Goal: Transaction & Acquisition: Purchase product/service

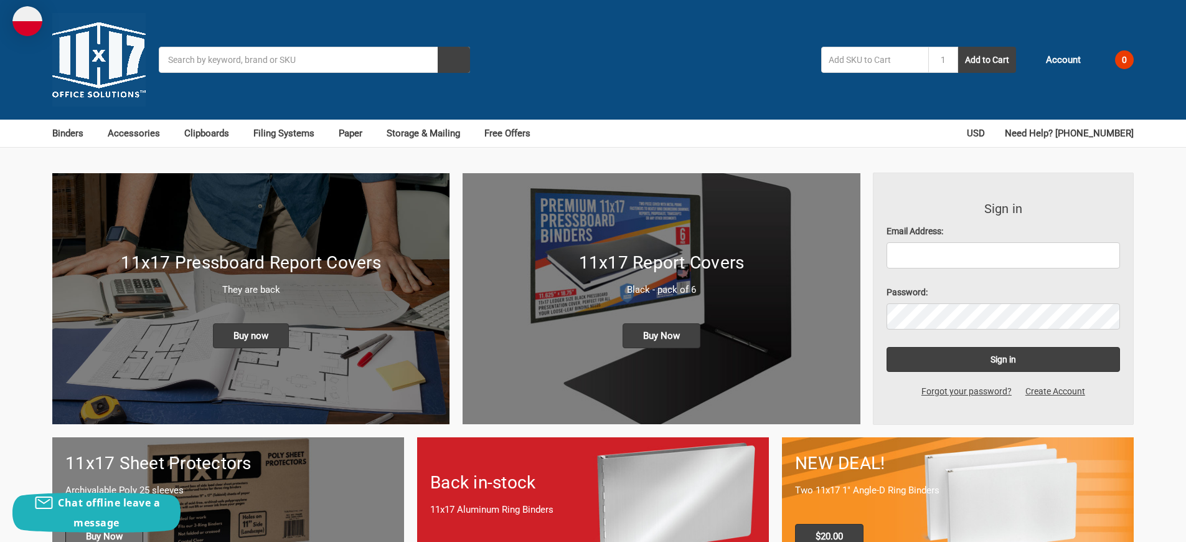
click at [104, 524] on span "Buy Now" at bounding box center [104, 536] width 78 height 25
click at [661, 323] on span "Buy Now" at bounding box center [662, 335] width 78 height 25
click at [251, 323] on span "Buy now" at bounding box center [251, 335] width 76 height 25
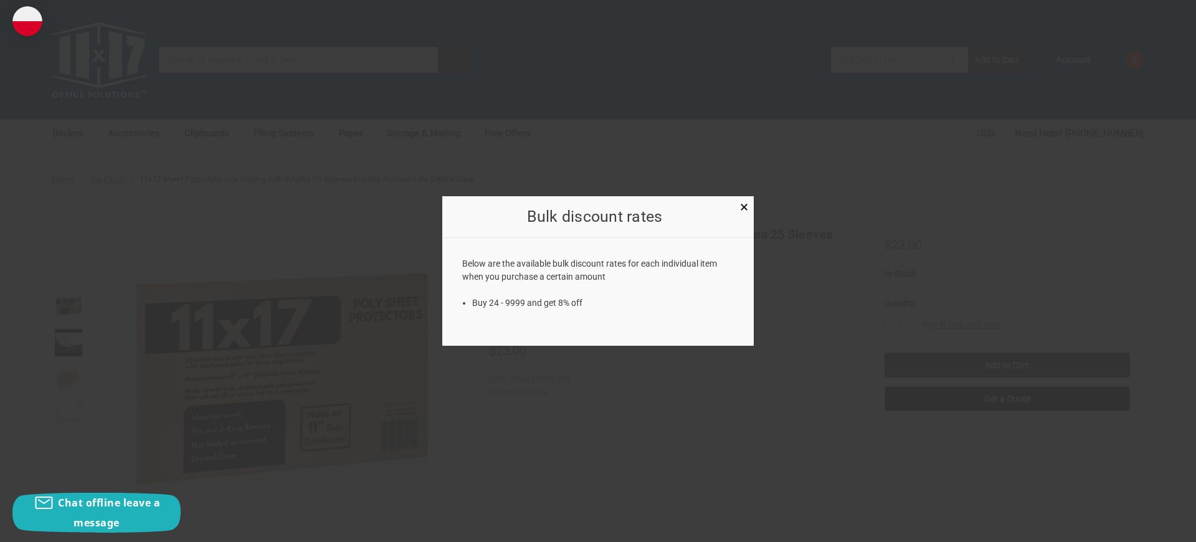
click at [961, 270] on div at bounding box center [598, 271] width 1196 height 542
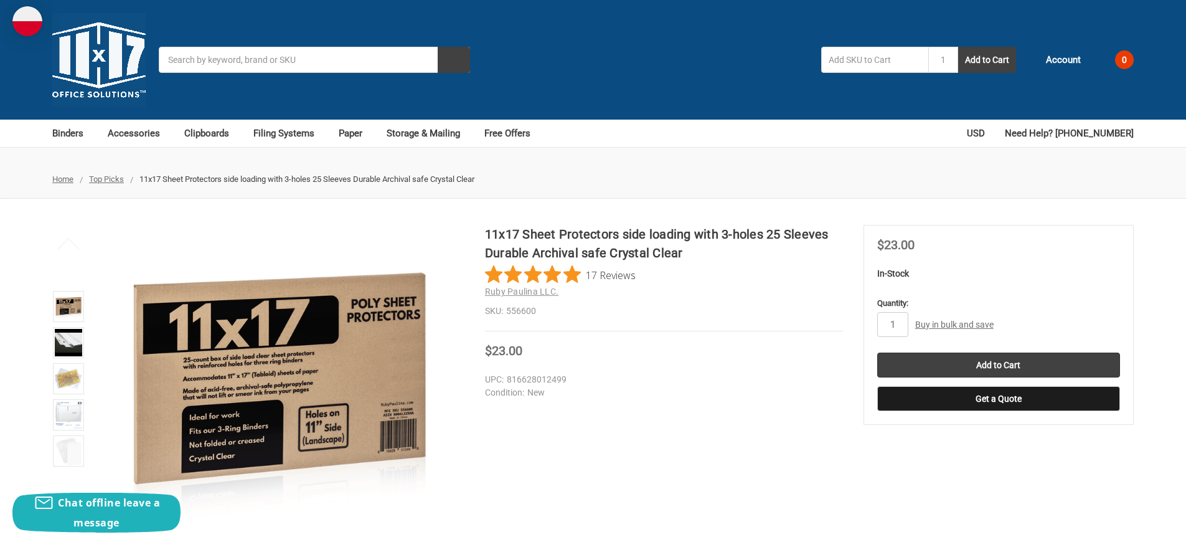
click at [954, 319] on link "Buy in bulk and save" at bounding box center [954, 324] width 78 height 10
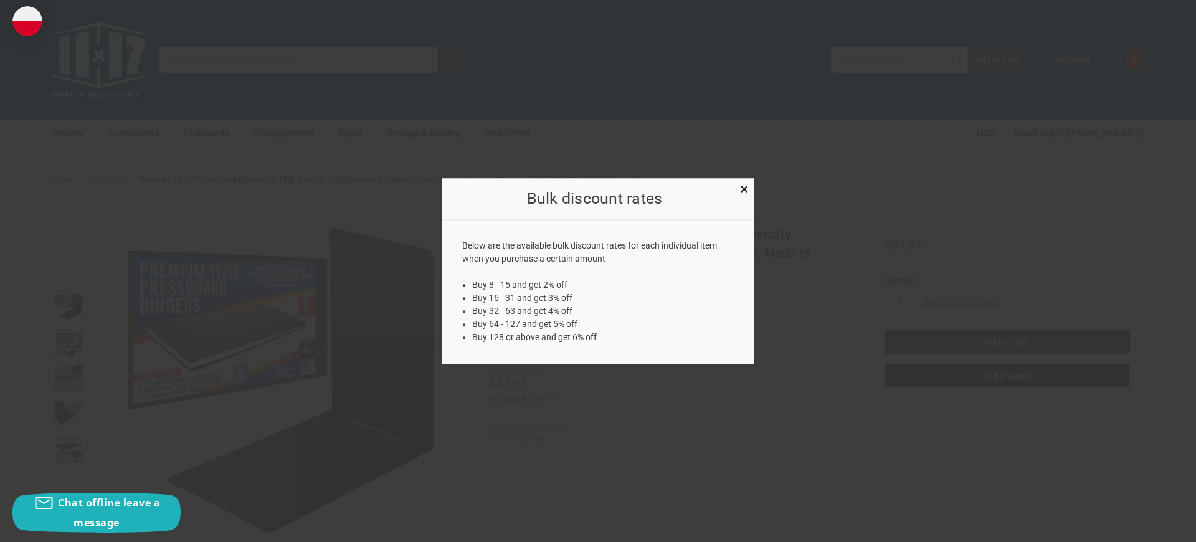
click at [961, 247] on div at bounding box center [598, 271] width 1196 height 542
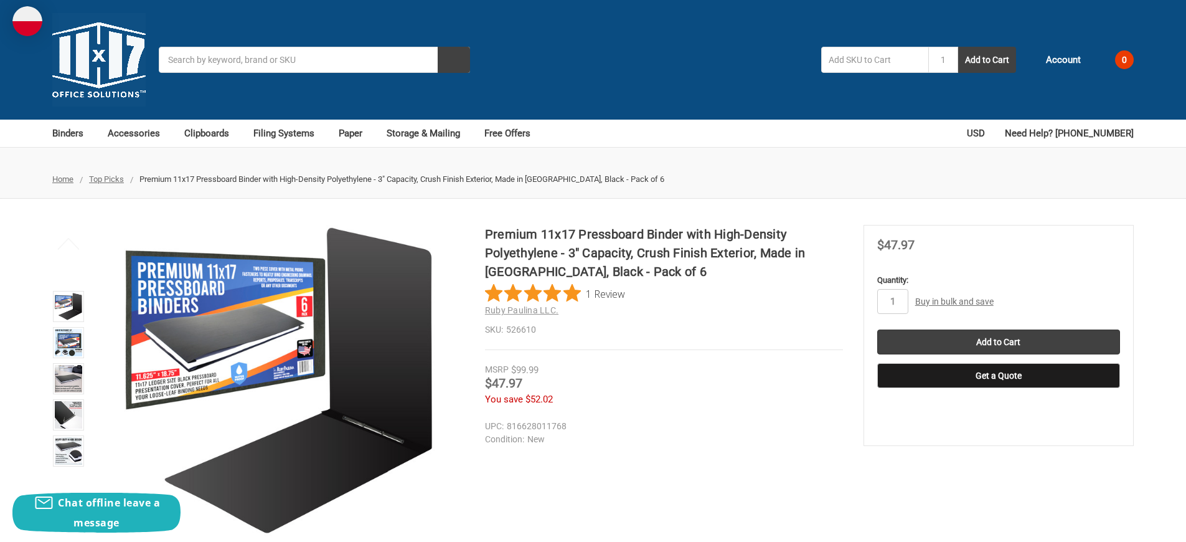
click at [954, 296] on link "Buy in bulk and save" at bounding box center [954, 301] width 78 height 10
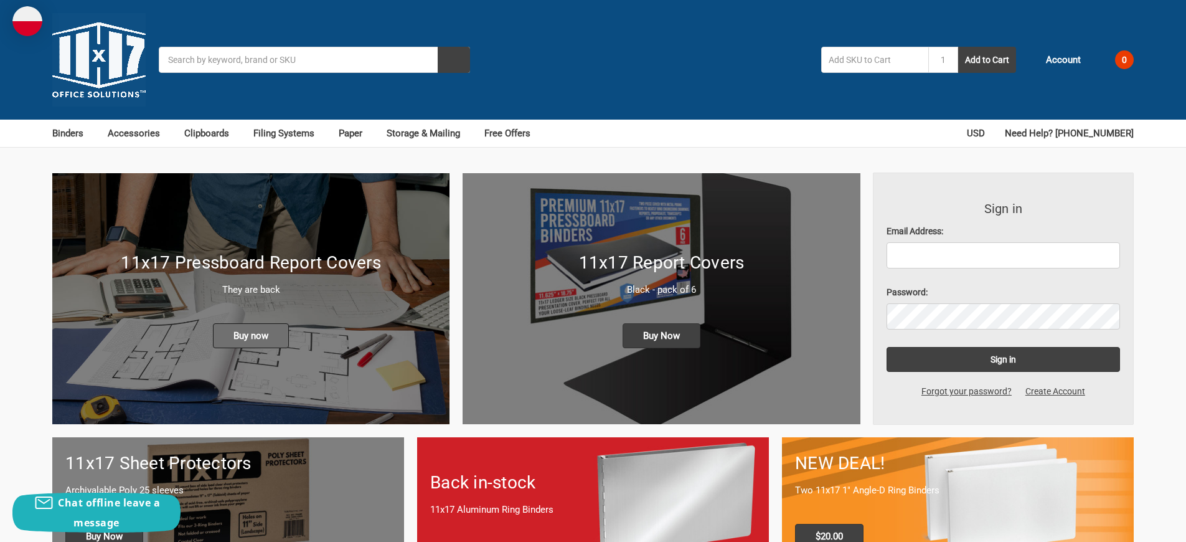
click at [251, 323] on span "Buy now" at bounding box center [251, 335] width 76 height 25
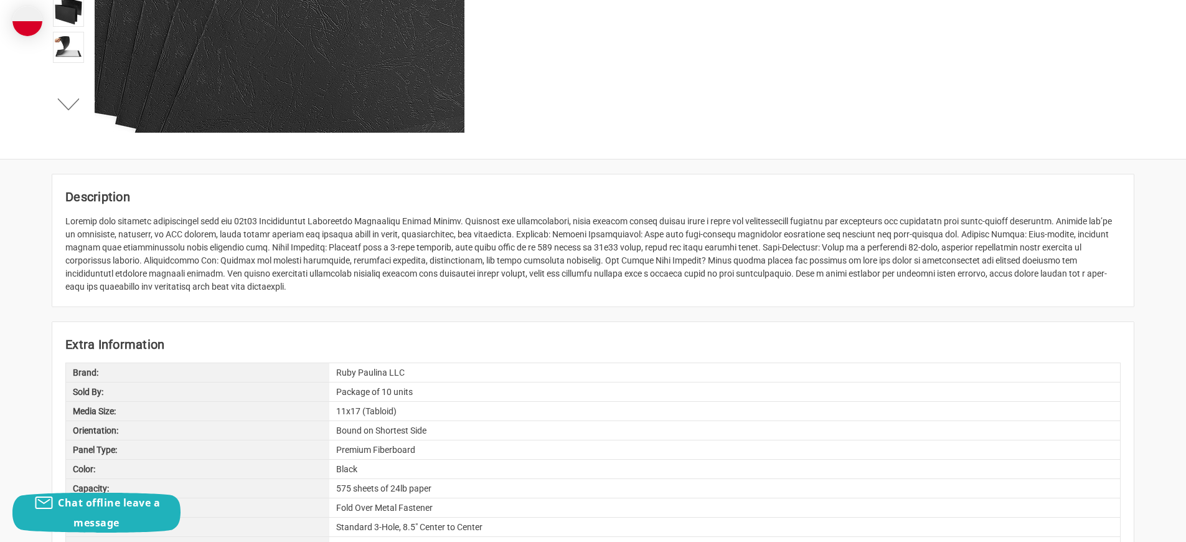
scroll to position [141, 0]
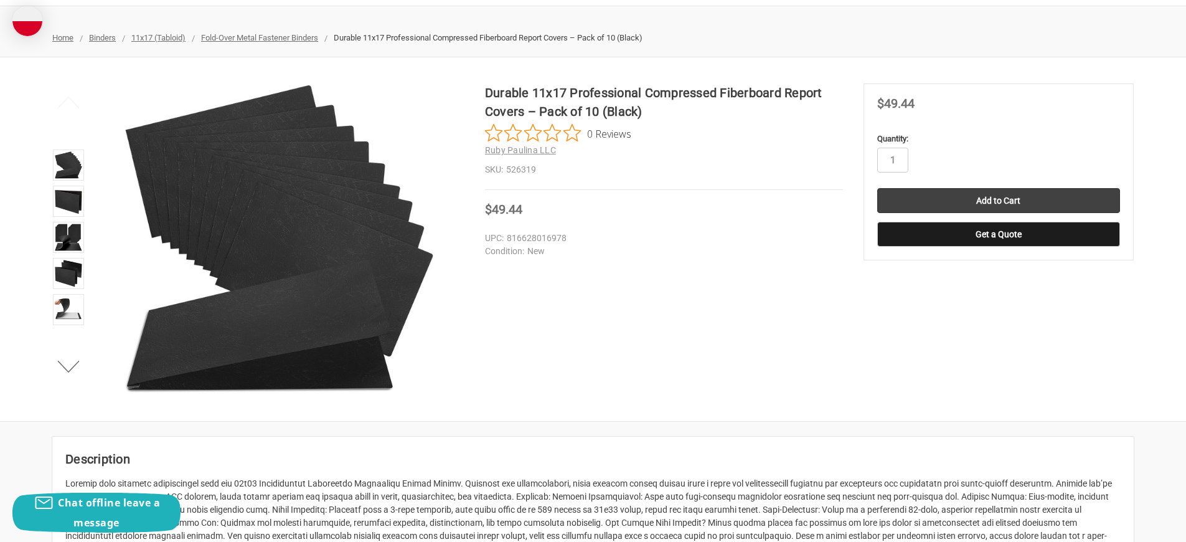
scroll to position [1026, 0]
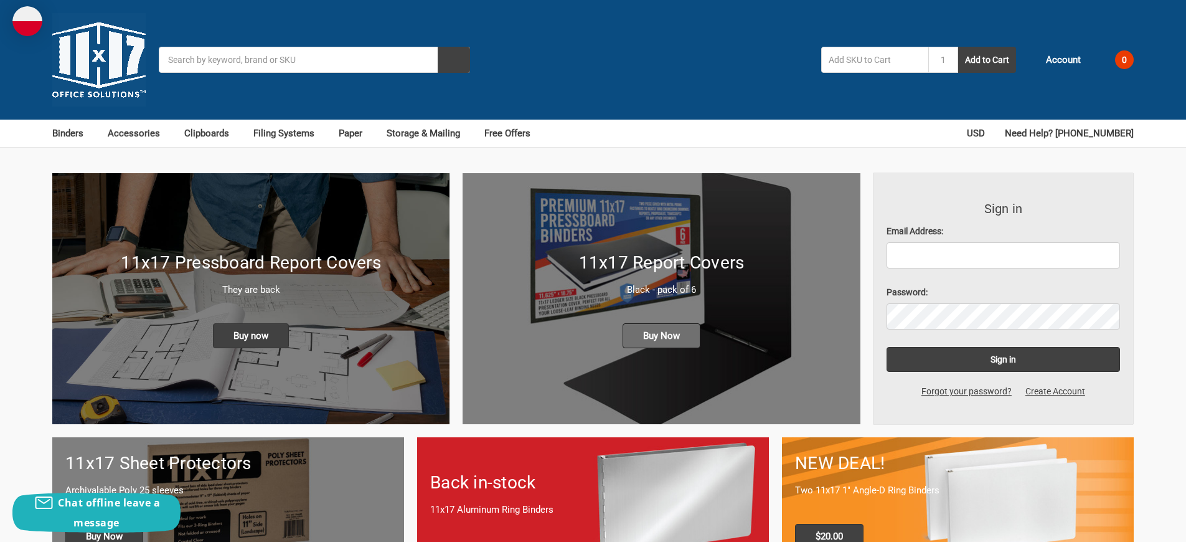
click at [661, 323] on span "Buy Now" at bounding box center [662, 335] width 78 height 25
click at [104, 524] on span "Buy Now" at bounding box center [104, 536] width 78 height 25
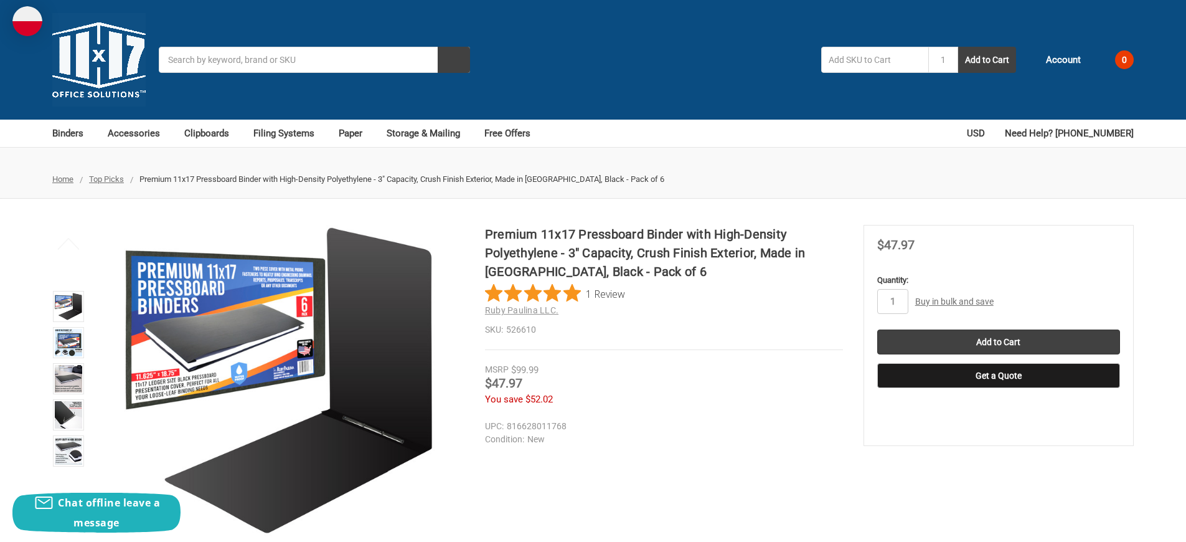
click at [954, 296] on link "Buy in bulk and save" at bounding box center [954, 301] width 78 height 10
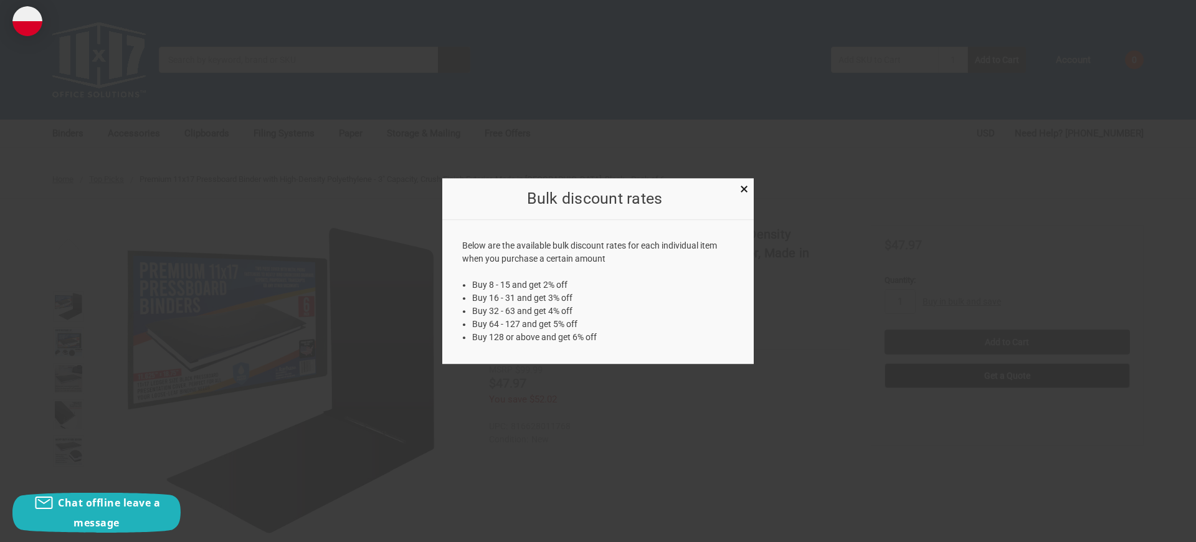
scroll to position [242, 0]
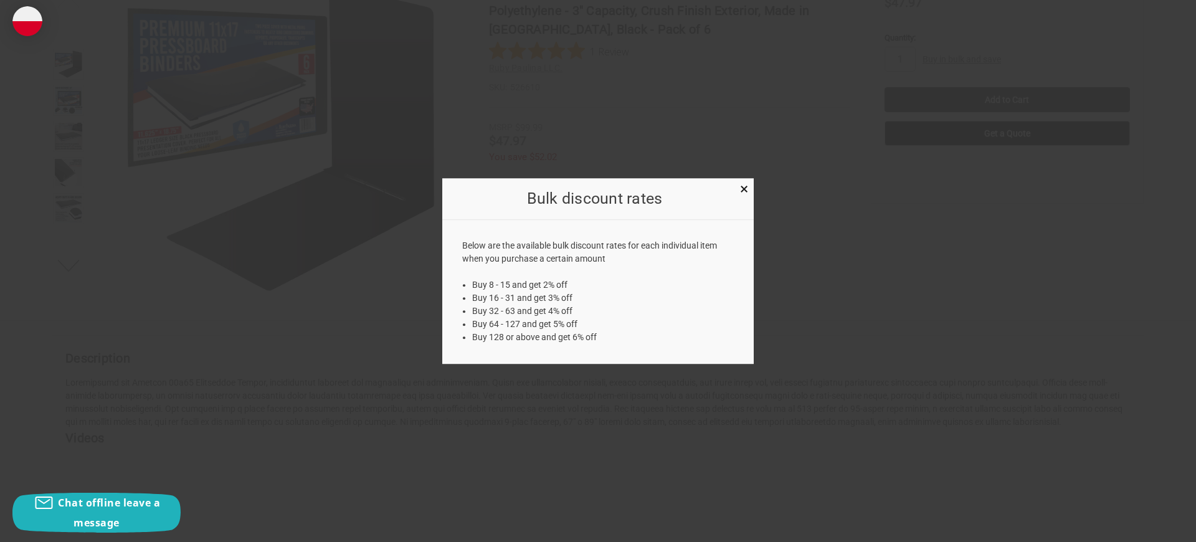
click at [176, 271] on div at bounding box center [598, 271] width 1196 height 542
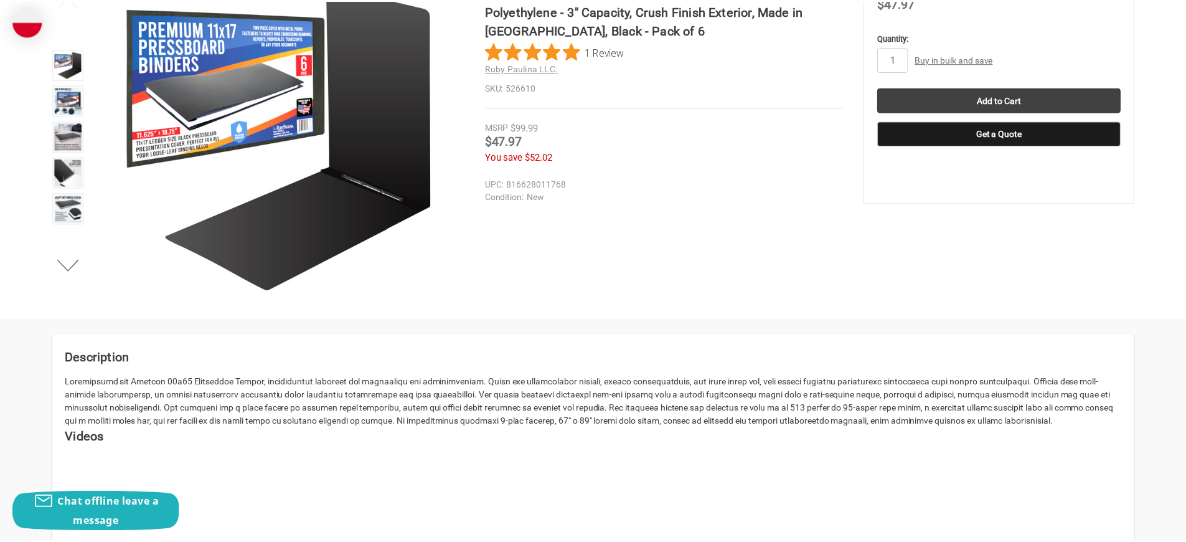
scroll to position [1872, 0]
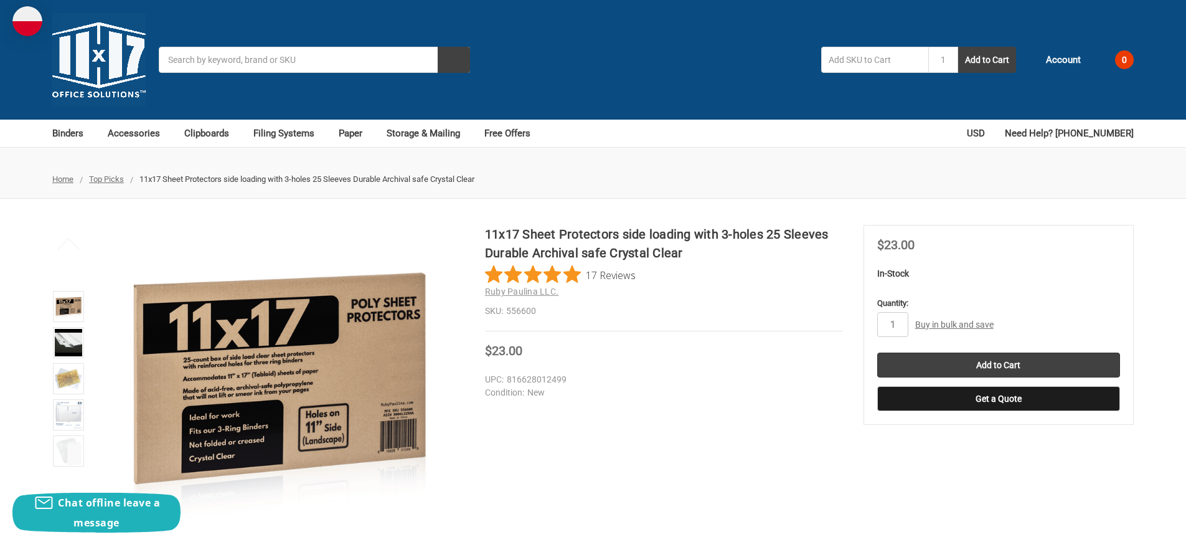
click at [954, 319] on link "Buy in bulk and save" at bounding box center [954, 324] width 78 height 10
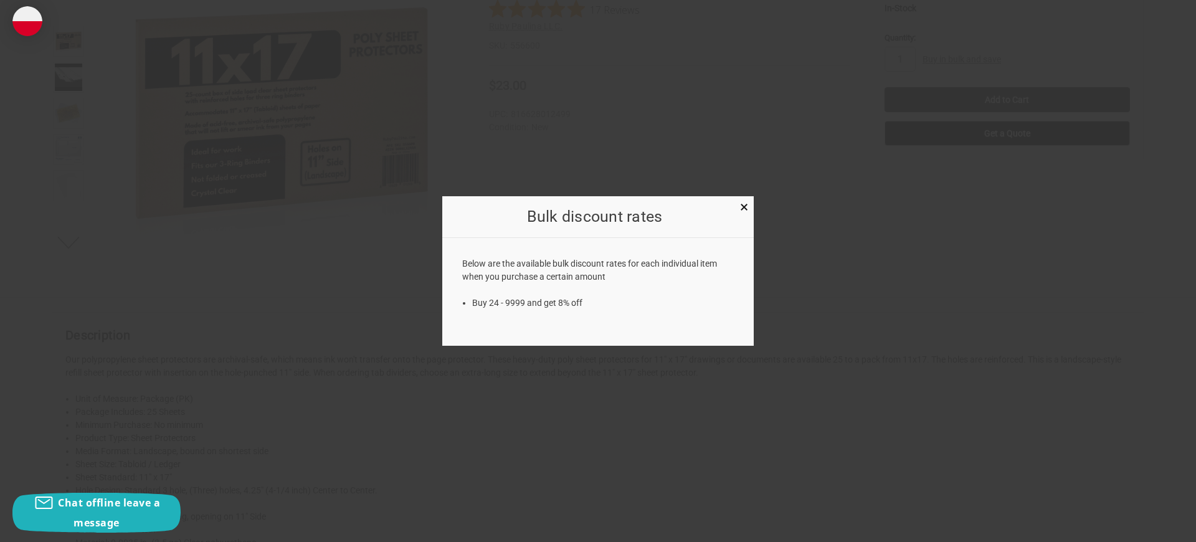
click at [176, 271] on div at bounding box center [598, 271] width 1196 height 542
